Goal: Find specific page/section: Find specific page/section

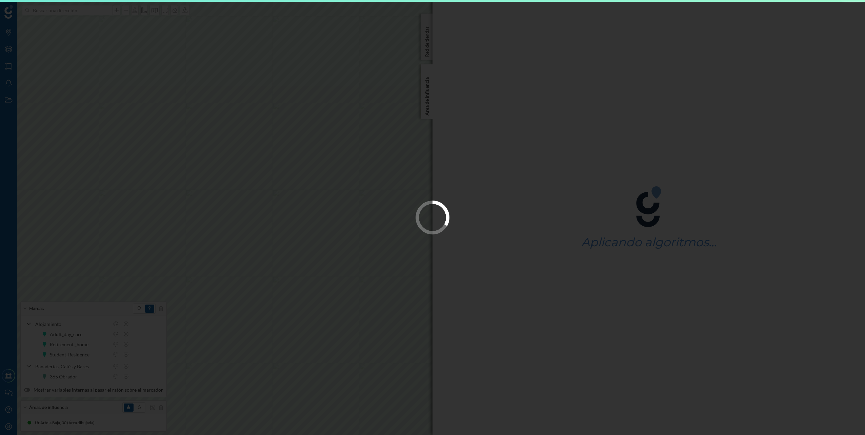
click at [428, 180] on div at bounding box center [432, 217] width 865 height 435
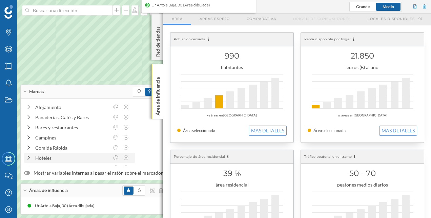
click at [28, 157] on icon at bounding box center [29, 158] width 6 height 5
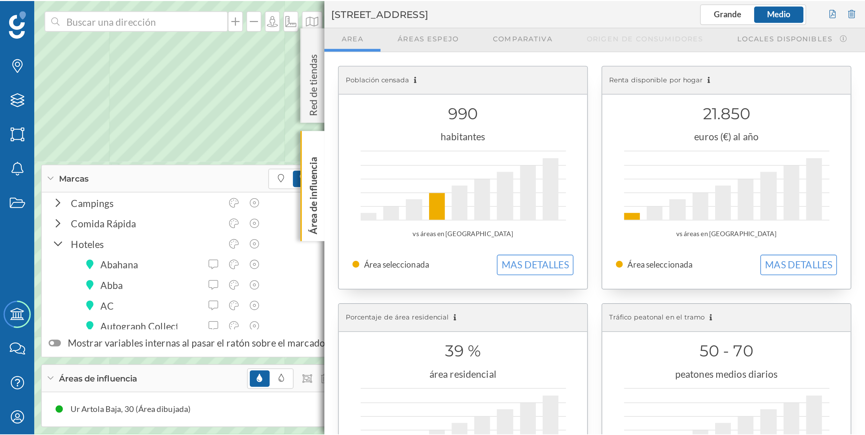
scroll to position [34, 0]
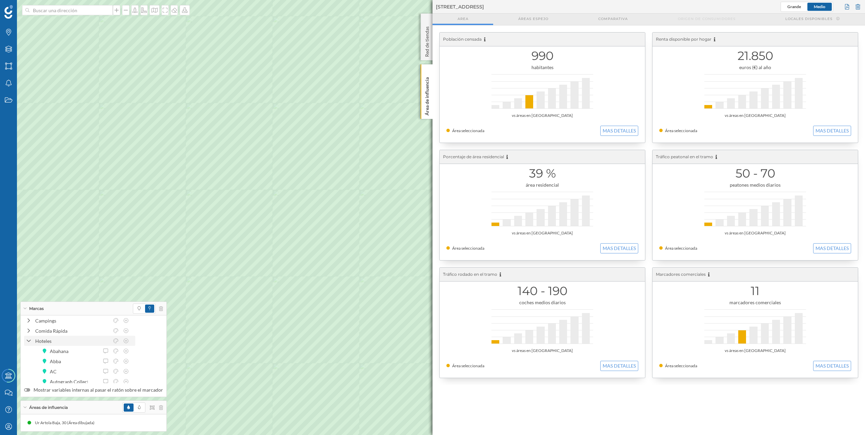
click at [27, 341] on icon at bounding box center [28, 341] width 5 height 6
click at [27, 353] on div "Hoteles" at bounding box center [79, 349] width 111 height 10
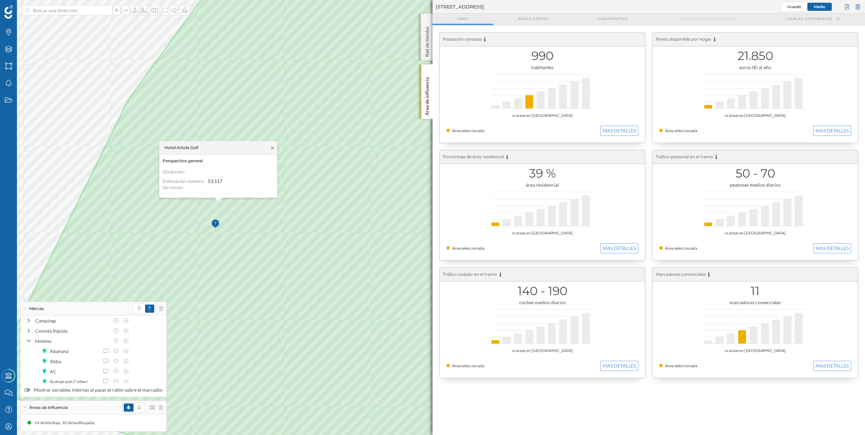
click at [273, 147] on icon at bounding box center [272, 148] width 5 height 4
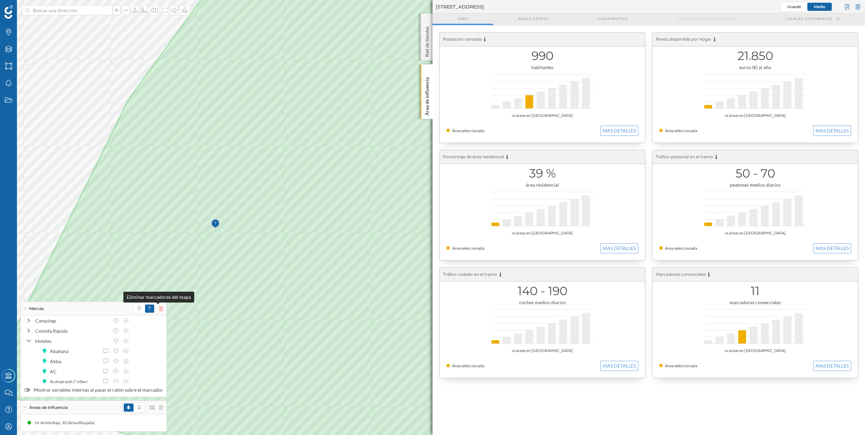
click at [159, 307] on icon at bounding box center [161, 309] width 4 height 5
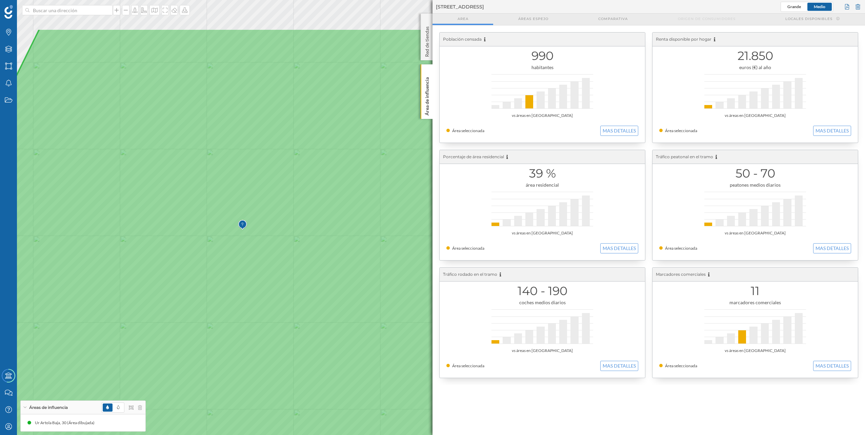
drag, startPoint x: 208, startPoint y: 301, endPoint x: 230, endPoint y: 374, distance: 76.4
click at [230, 374] on icon at bounding box center [454, 290] width 1041 height 525
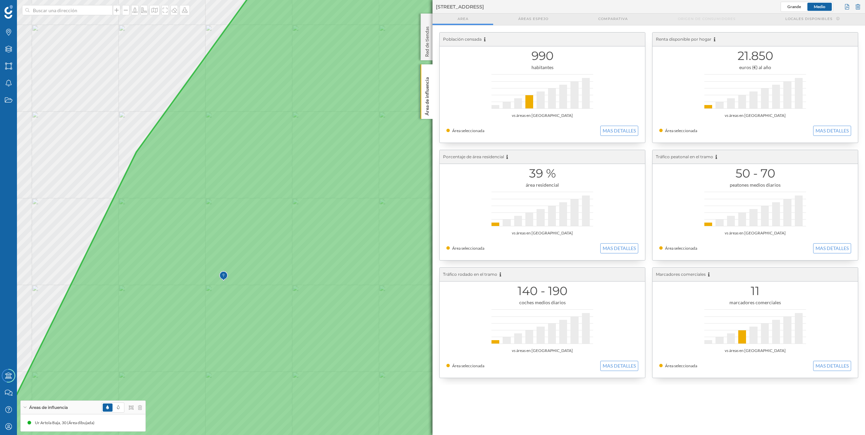
drag, startPoint x: 220, startPoint y: 354, endPoint x: 211, endPoint y: 343, distance: 13.9
click at [211, 343] on icon at bounding box center [363, 207] width 739 height 525
